Goal: Task Accomplishment & Management: Manage account settings

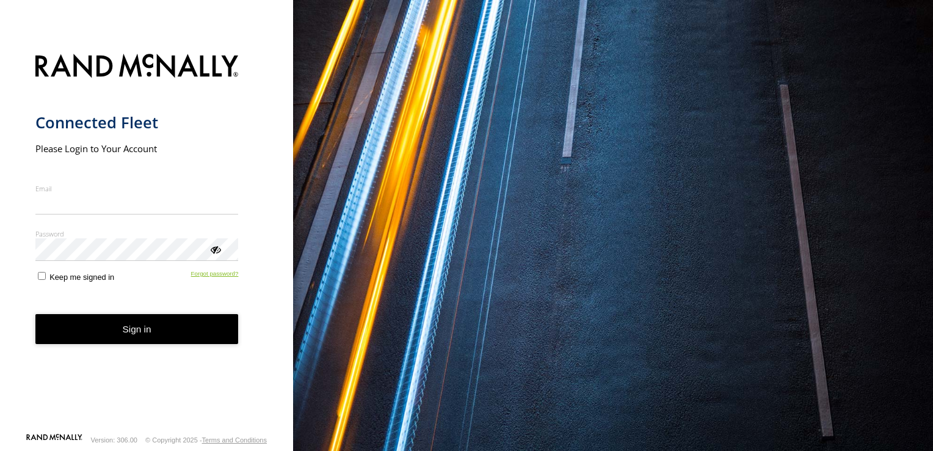
click at [221, 288] on form "Connected Fleet Please Login to Your Account Email Enter a valid login email ad…" at bounding box center [146, 239] width 223 height 386
click at [224, 280] on link "Forgot password?" at bounding box center [215, 276] width 48 height 12
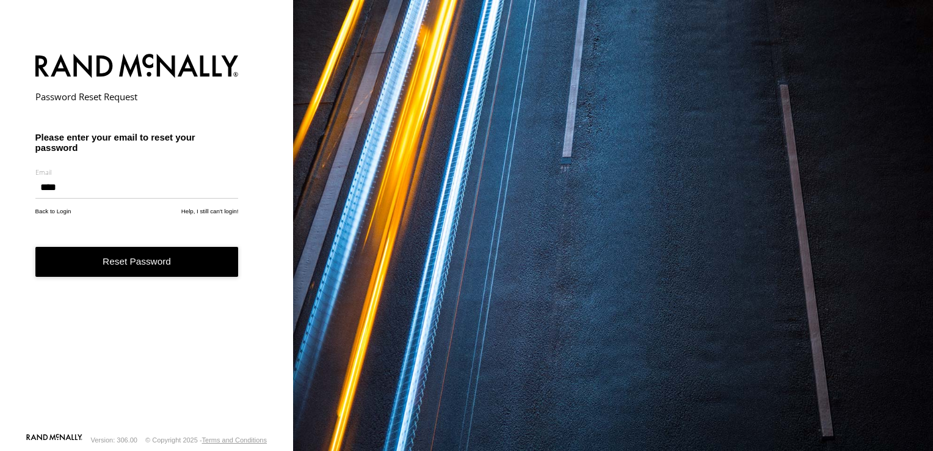
type input "**********"
click at [35, 247] on button "Reset Password" at bounding box center [136, 262] width 203 height 30
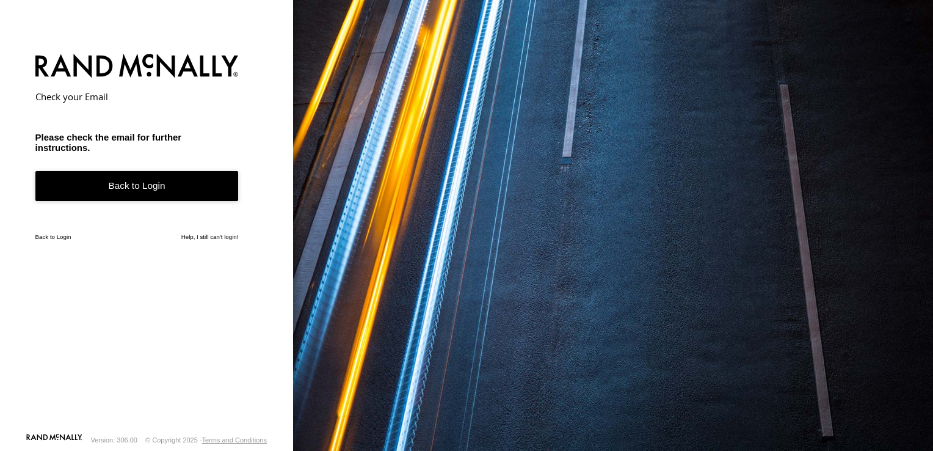
click at [62, 235] on link "Back to Login" at bounding box center [53, 236] width 36 height 7
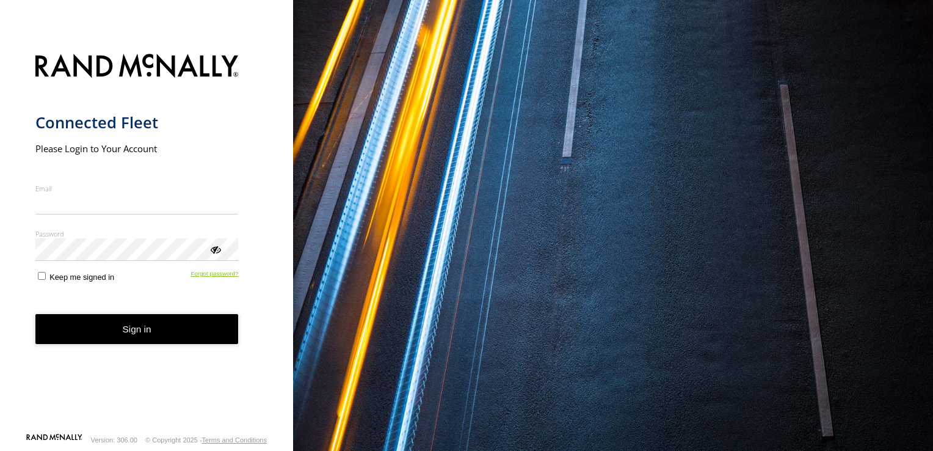
click at [227, 288] on form "Connected Fleet Please Login to Your Account Email Enter a valid login email ad…" at bounding box center [146, 239] width 223 height 386
click at [217, 272] on link "Forgot password?" at bounding box center [215, 276] width 48 height 12
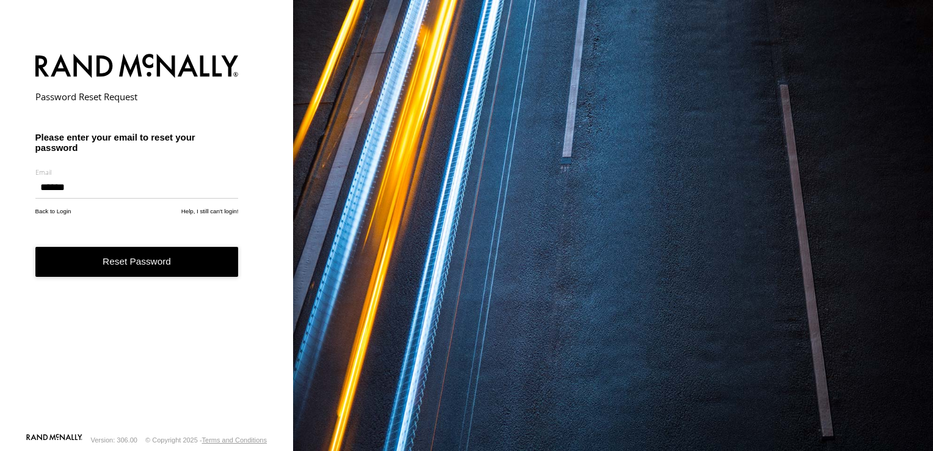
type input "**********"
click at [35, 247] on button "Reset Password" at bounding box center [136, 262] width 203 height 30
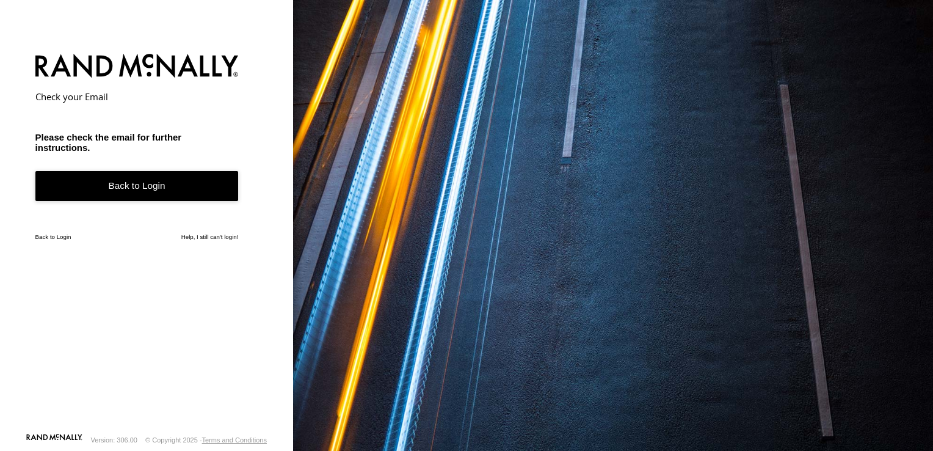
click at [62, 68] on img at bounding box center [136, 66] width 203 height 31
click at [59, 74] on img at bounding box center [136, 66] width 203 height 31
